Goal: Transaction & Acquisition: Purchase product/service

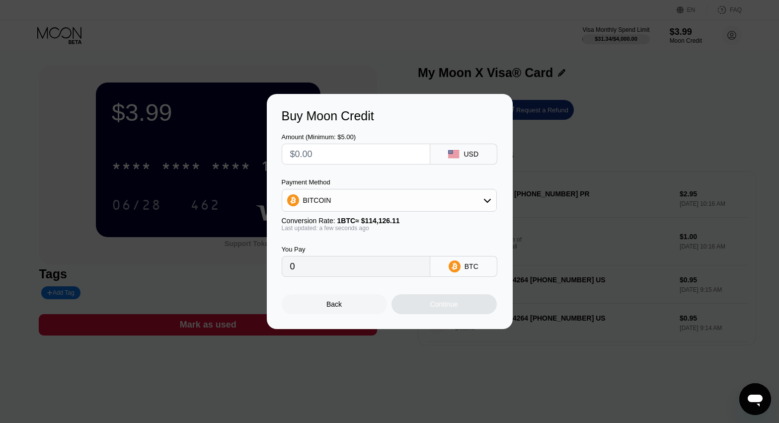
click at [598, 206] on div "Buy Moon Credit Amount (Minimum: $5.00) USD Payment Method BITCOIN Conversion R…" at bounding box center [389, 211] width 779 height 235
drag, startPoint x: 208, startPoint y: 144, endPoint x: 393, endPoint y: 159, distance: 185.5
click at [213, 144] on div "Buy Moon Credit Amount (Minimum: $5.00) USD Payment Method BITCOIN Conversion R…" at bounding box center [389, 211] width 779 height 235
click at [324, 304] on div "Back" at bounding box center [334, 304] width 105 height 20
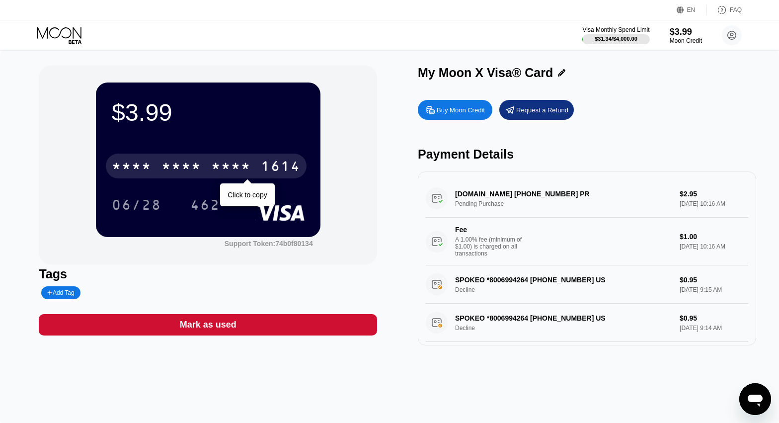
click at [203, 169] on div "* * * * * * * * * * * * 1614" at bounding box center [206, 166] width 201 height 25
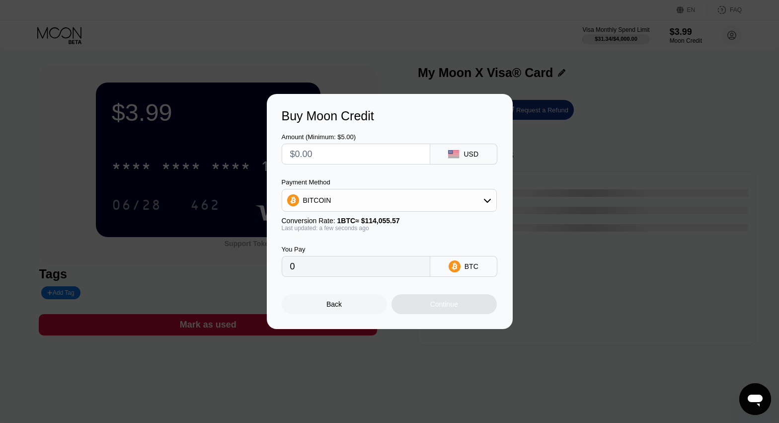
click at [338, 308] on div "Back" at bounding box center [333, 304] width 15 height 8
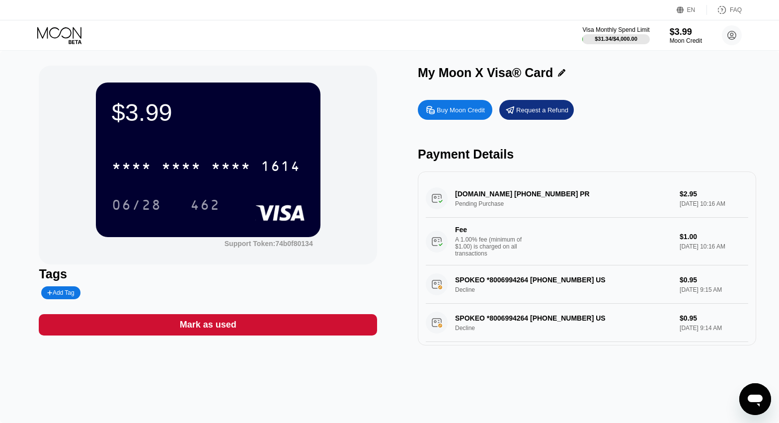
drag, startPoint x: 621, startPoint y: 282, endPoint x: 662, endPoint y: 198, distance: 93.6
